Goal: Find specific page/section: Find specific page/section

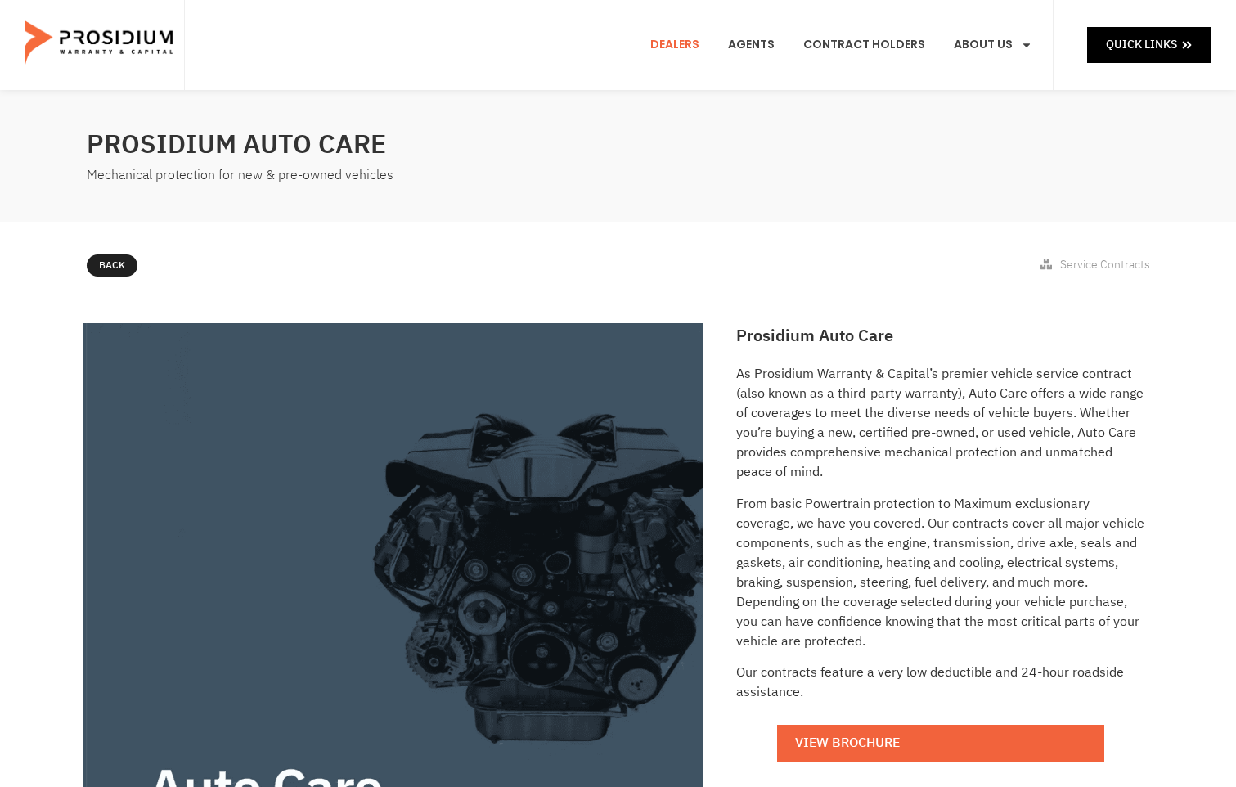
click at [681, 52] on link "Dealers" at bounding box center [675, 45] width 74 height 61
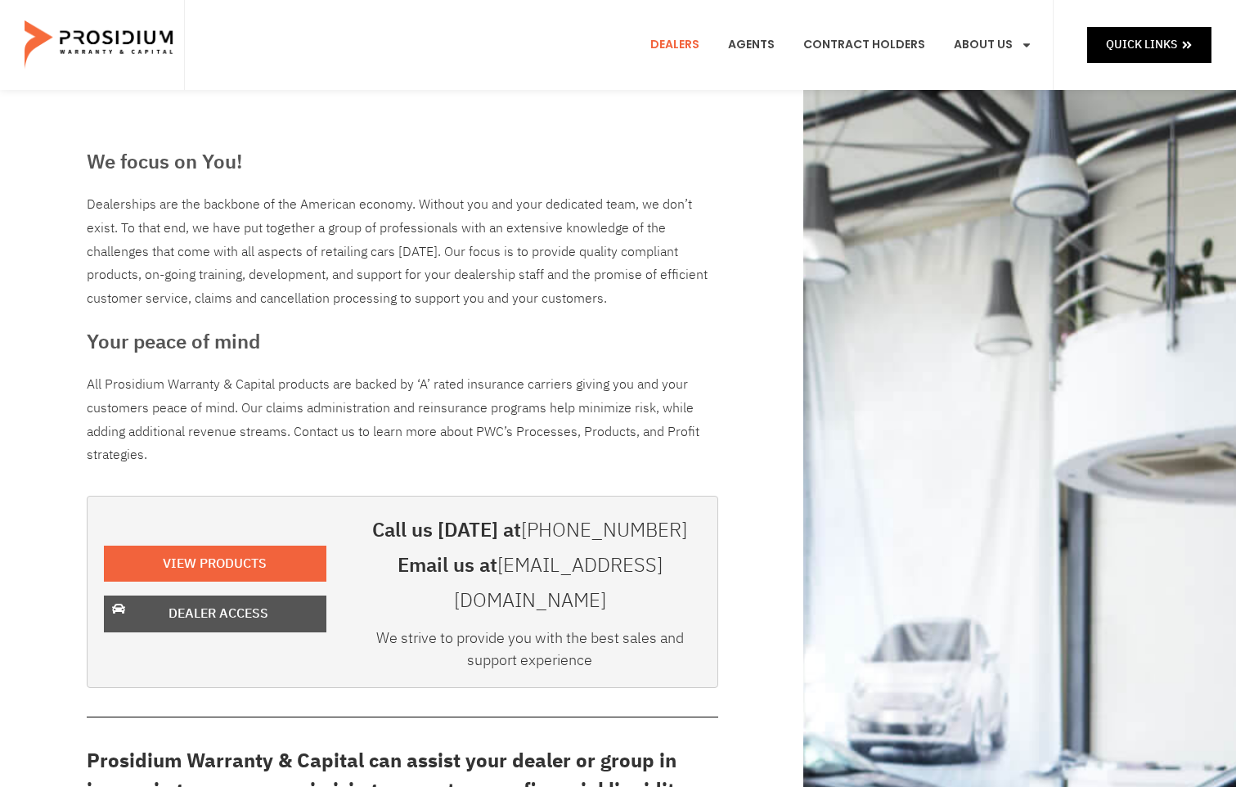
click at [318, 604] on link "Dealer Access" at bounding box center [215, 613] width 222 height 37
click at [231, 602] on span "Dealer Access" at bounding box center [218, 614] width 100 height 24
